Goal: Complete application form

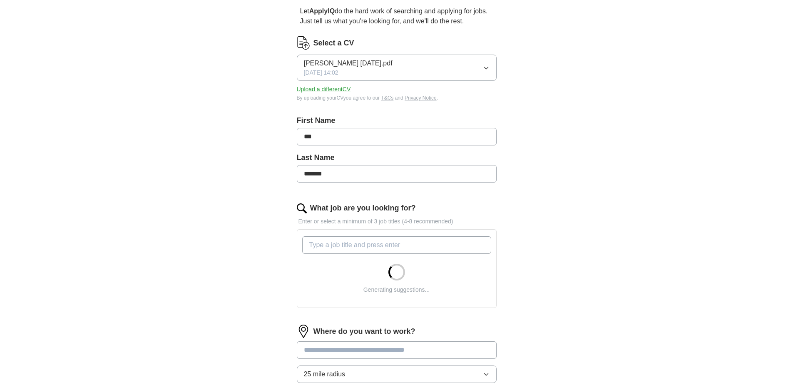
scroll to position [125, 0]
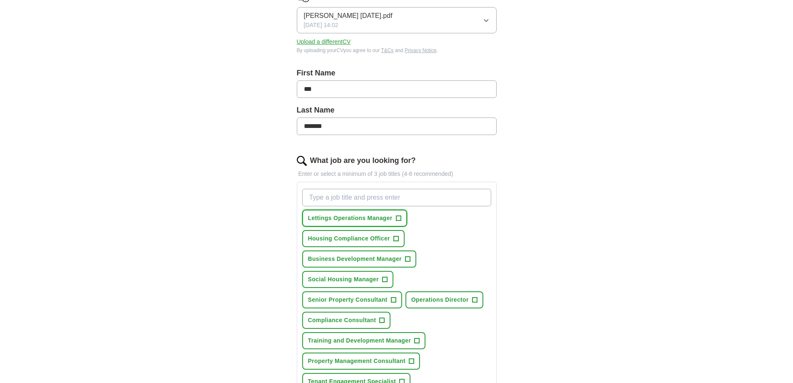
click at [399, 217] on span "+" at bounding box center [398, 218] width 5 height 7
click at [398, 238] on span "+" at bounding box center [395, 238] width 5 height 7
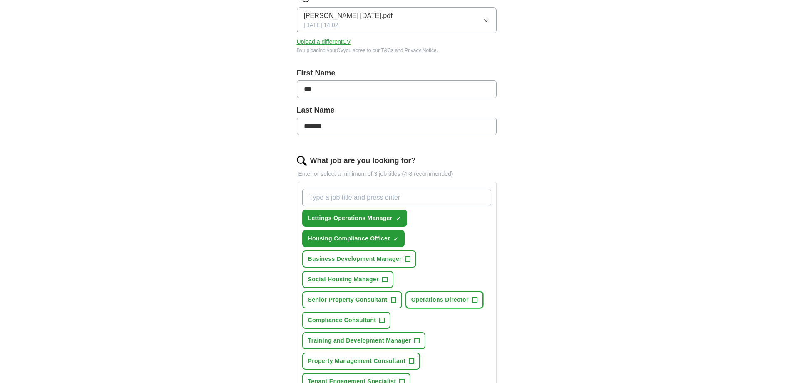
click at [475, 301] on span "+" at bounding box center [474, 299] width 5 height 7
click at [381, 320] on span "+" at bounding box center [382, 320] width 5 height 7
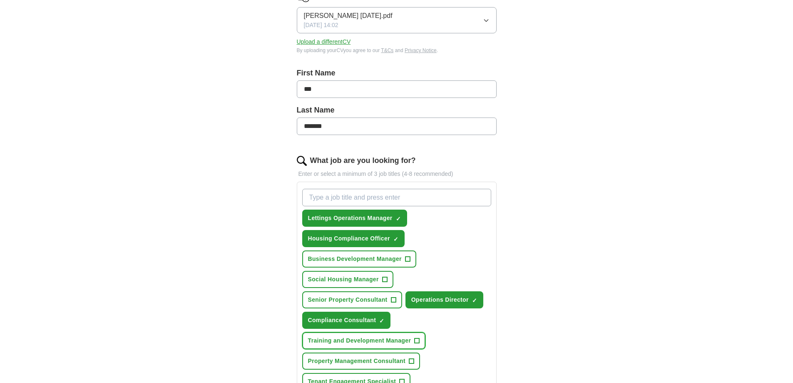
click at [415, 341] on span "+" at bounding box center [417, 340] width 5 height 7
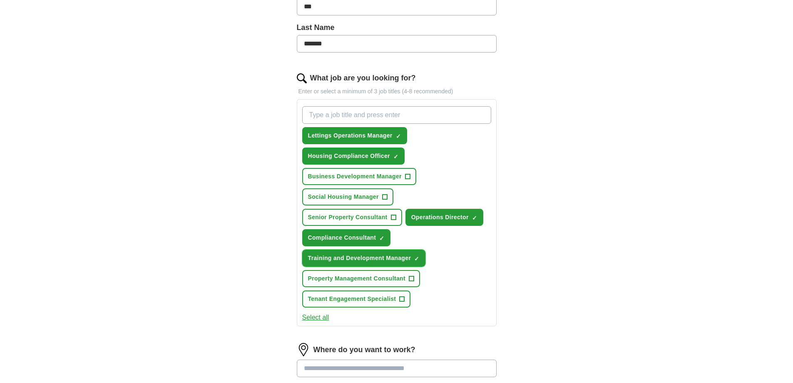
scroll to position [208, 0]
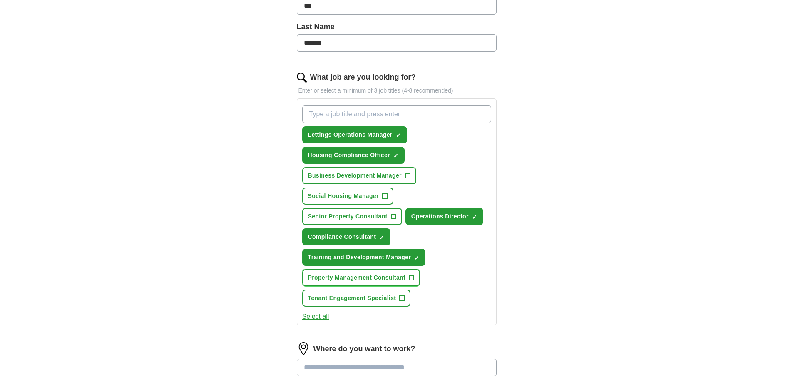
click at [413, 280] on span "+" at bounding box center [411, 277] width 5 height 7
click at [402, 299] on span "+" at bounding box center [402, 298] width 5 height 7
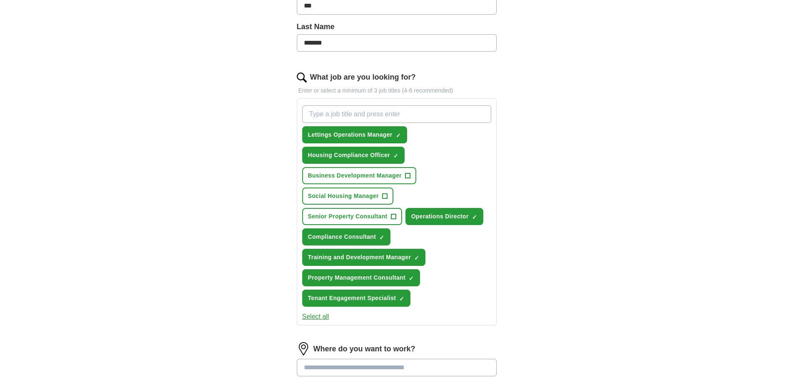
click at [324, 316] on button "Select all" at bounding box center [315, 316] width 27 height 10
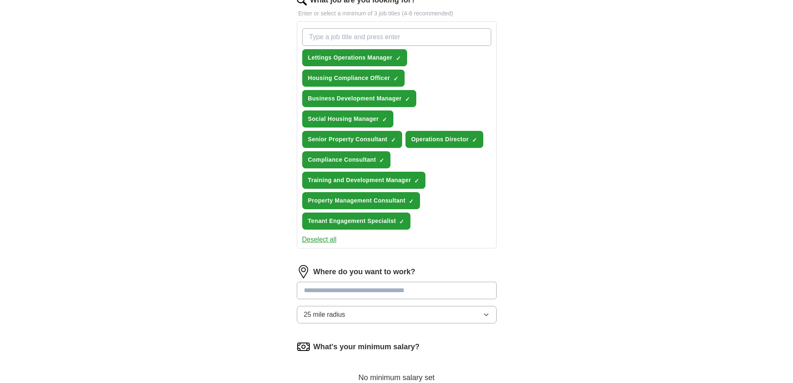
scroll to position [291, 0]
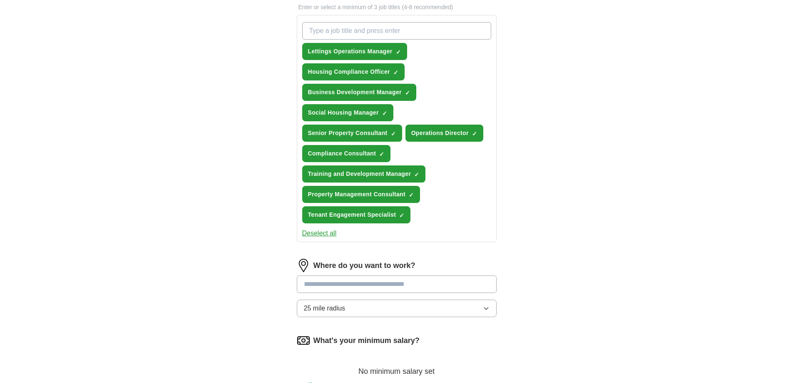
click at [351, 285] on input at bounding box center [397, 283] width 200 height 17
type input "******"
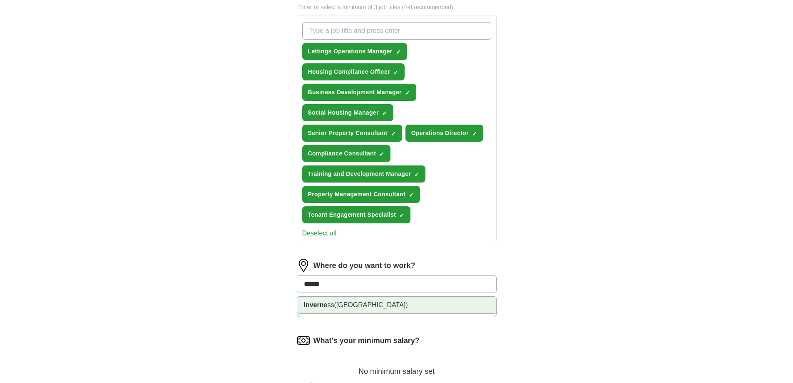
click at [355, 303] on span "([GEOGRAPHIC_DATA])" at bounding box center [371, 304] width 74 height 7
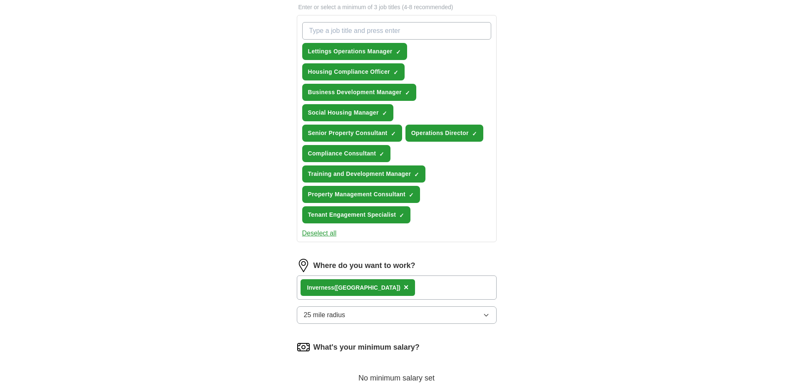
click at [339, 316] on span "25 mile radius" at bounding box center [325, 315] width 42 height 10
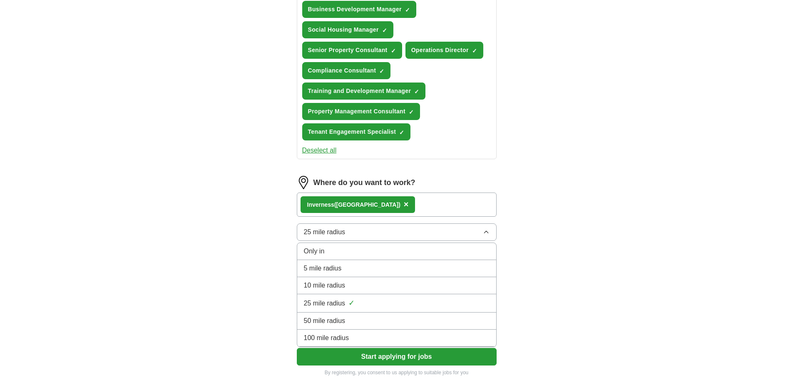
scroll to position [375, 0]
click at [332, 304] on span "25 mile radius" at bounding box center [325, 303] width 42 height 10
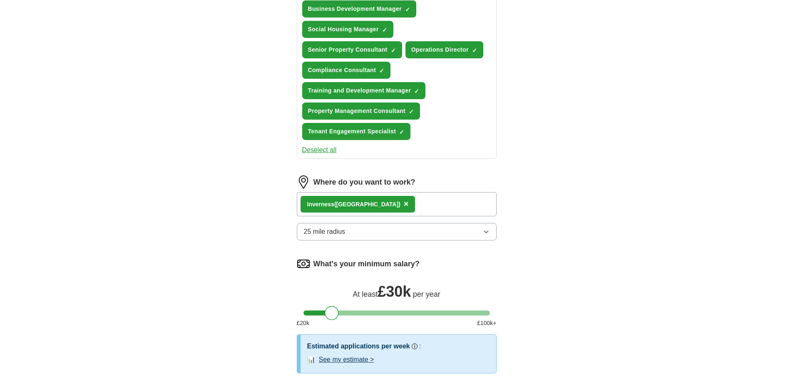
drag, startPoint x: 313, startPoint y: 318, endPoint x: 334, endPoint y: 317, distance: 21.3
click at [334, 317] on div at bounding box center [332, 313] width 14 height 14
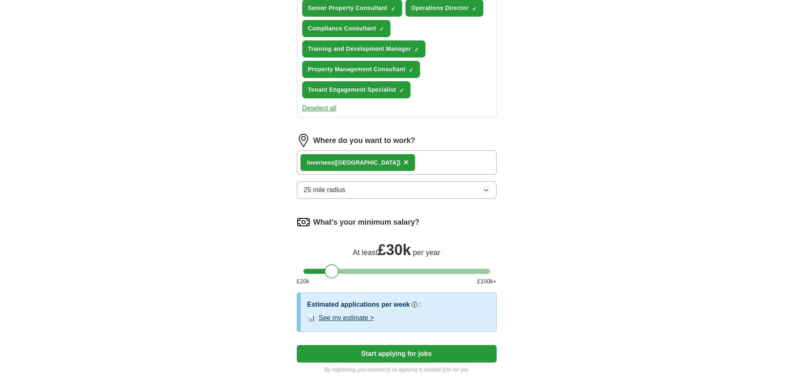
click at [413, 355] on button "Start applying for jobs" at bounding box center [397, 353] width 200 height 17
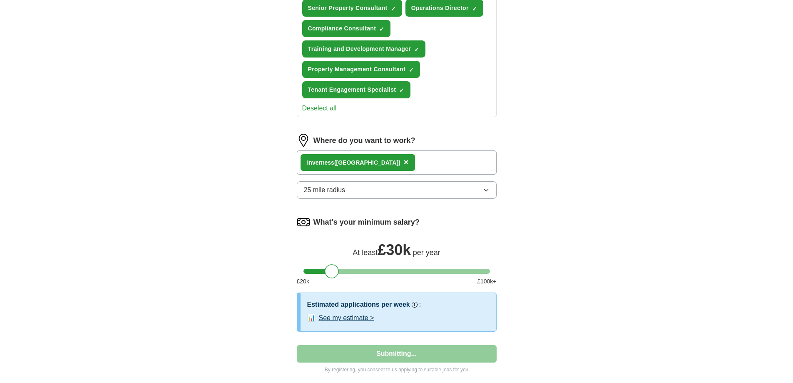
select select "**"
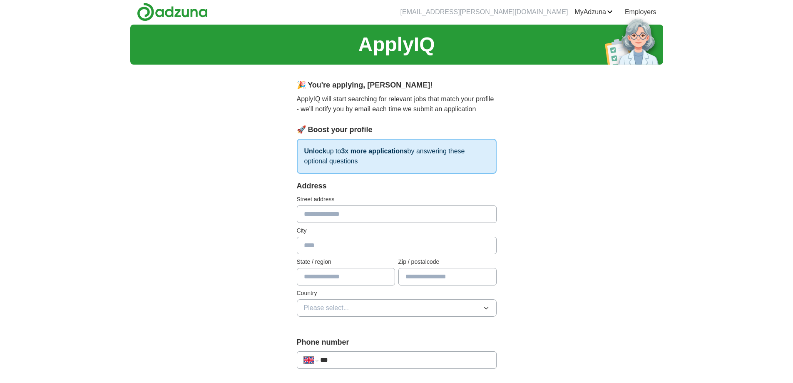
scroll to position [0, 0]
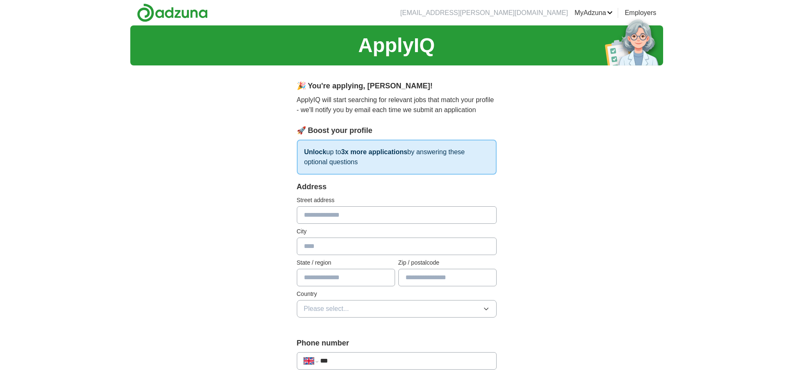
click at [328, 218] on input "text" at bounding box center [397, 214] width 200 height 17
type input "**********"
type input "******"
type input "**********"
type input "********"
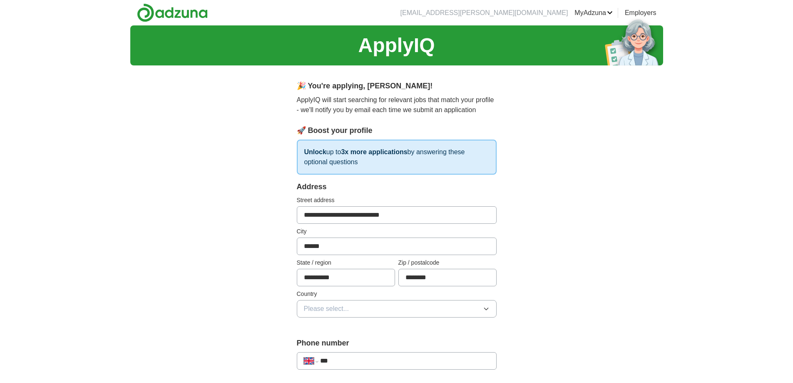
click at [337, 304] on span "Please select..." at bounding box center [326, 309] width 45 height 10
click at [334, 329] on span "[GEOGRAPHIC_DATA]" at bounding box center [339, 328] width 70 height 10
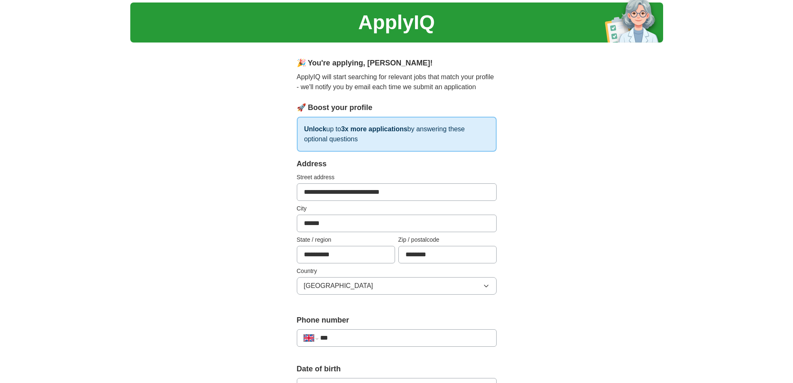
scroll to position [42, 0]
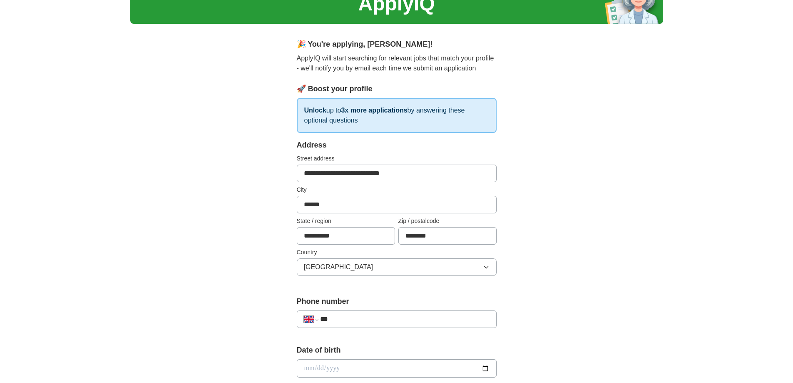
click at [353, 319] on input "***" at bounding box center [404, 319] width 169 height 10
type input "**********"
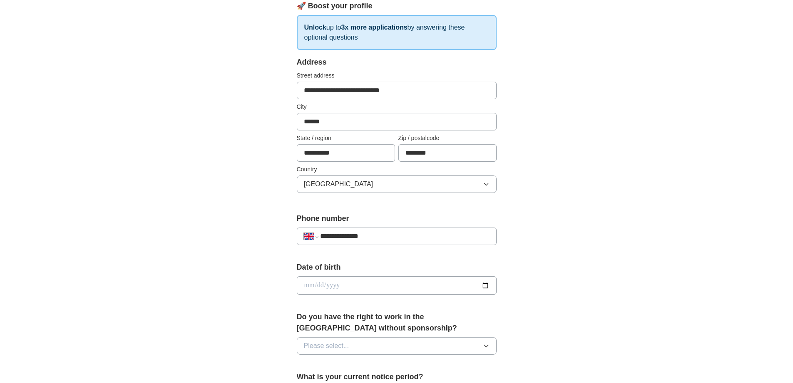
scroll to position [125, 0]
click at [312, 295] on div "Date of birth" at bounding box center [397, 281] width 200 height 40
click at [313, 286] on input "date" at bounding box center [397, 285] width 200 height 18
type input "**********"
click at [328, 347] on span "Please select..." at bounding box center [326, 345] width 45 height 10
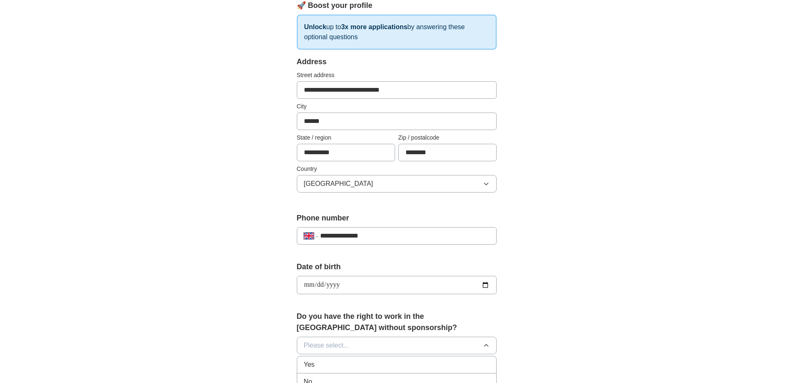
click at [325, 362] on div "Yes" at bounding box center [397, 364] width 186 height 10
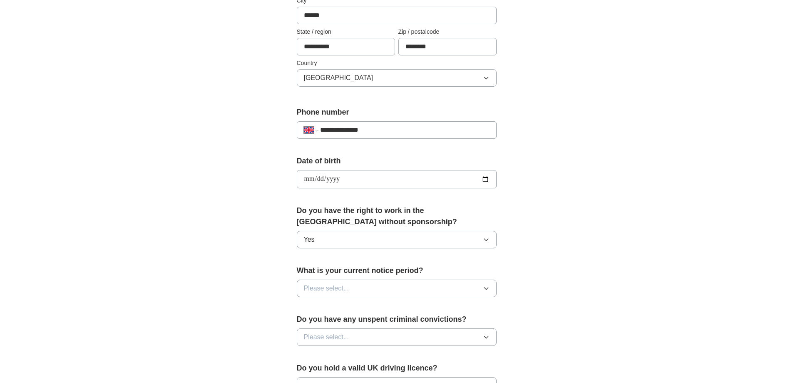
scroll to position [250, 0]
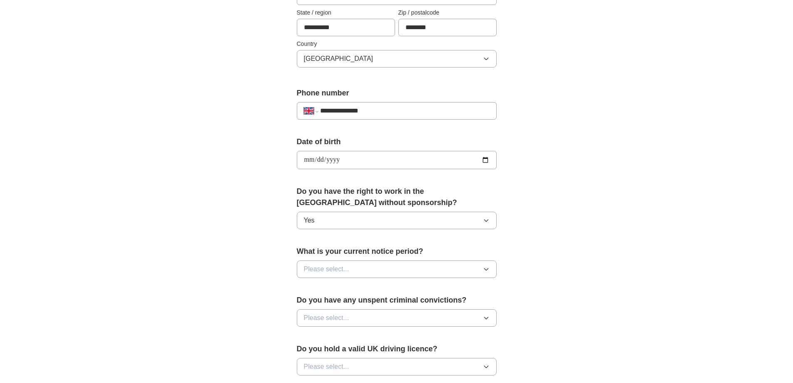
click at [338, 269] on span "Please select..." at bounding box center [326, 269] width 45 height 10
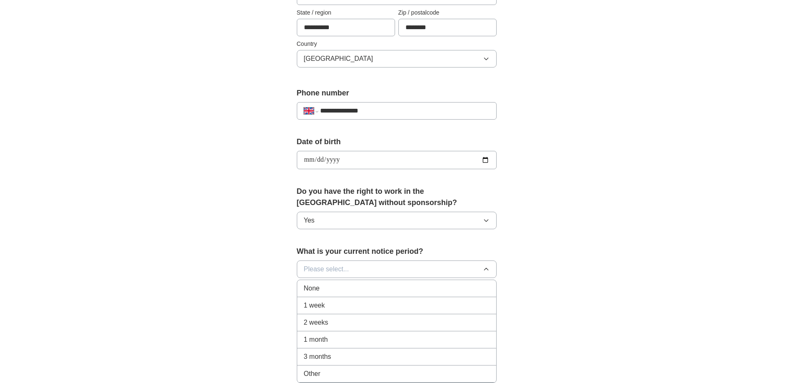
click at [324, 290] on div "None" at bounding box center [397, 288] width 186 height 10
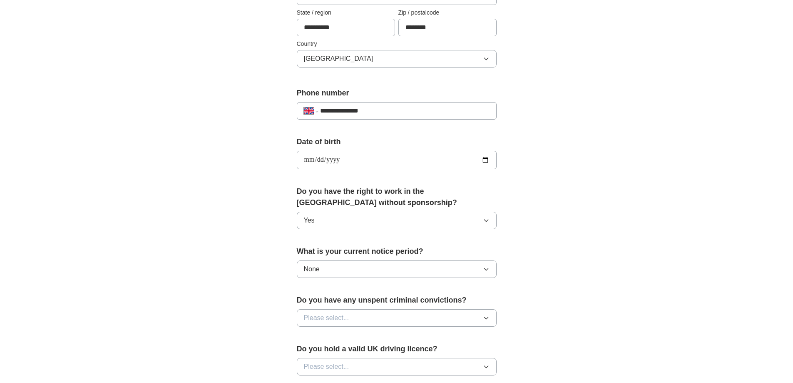
click at [333, 318] on span "Please select..." at bounding box center [326, 318] width 45 height 10
click at [322, 353] on div "No" at bounding box center [397, 354] width 186 height 10
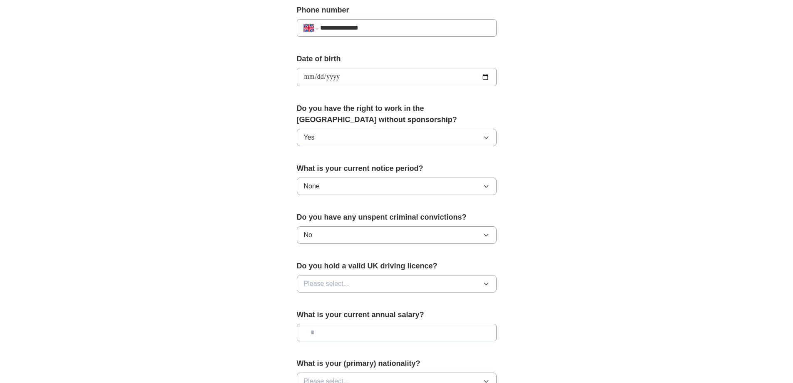
scroll to position [333, 0]
click at [323, 279] on span "Please select..." at bounding box center [326, 283] width 45 height 10
click at [316, 304] on div "Yes" at bounding box center [397, 302] width 186 height 10
click at [332, 334] on input "text" at bounding box center [397, 331] width 200 height 17
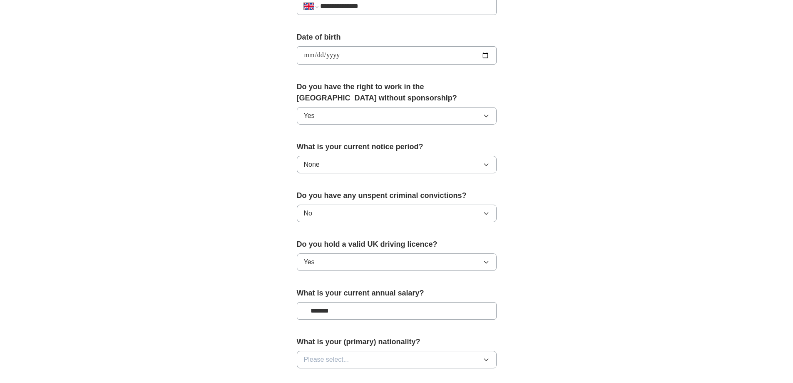
scroll to position [375, 0]
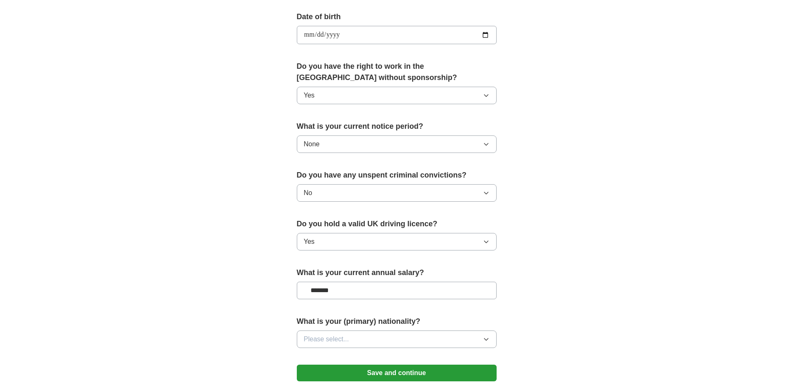
type input "*******"
click at [336, 337] on span "Please select..." at bounding box center [326, 339] width 45 height 10
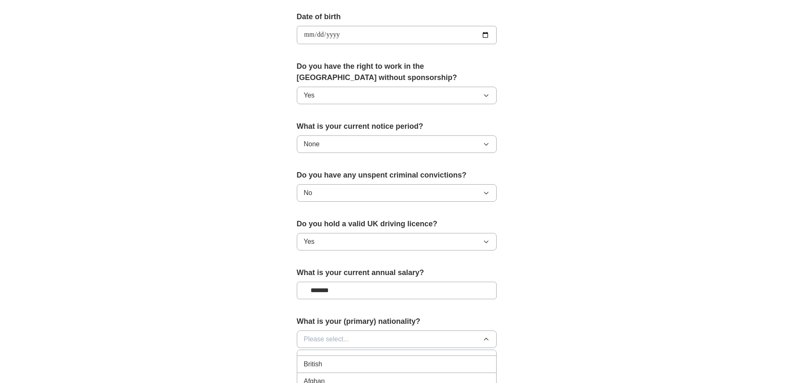
scroll to position [0, 0]
click at [336, 375] on div "British" at bounding box center [397, 375] width 186 height 10
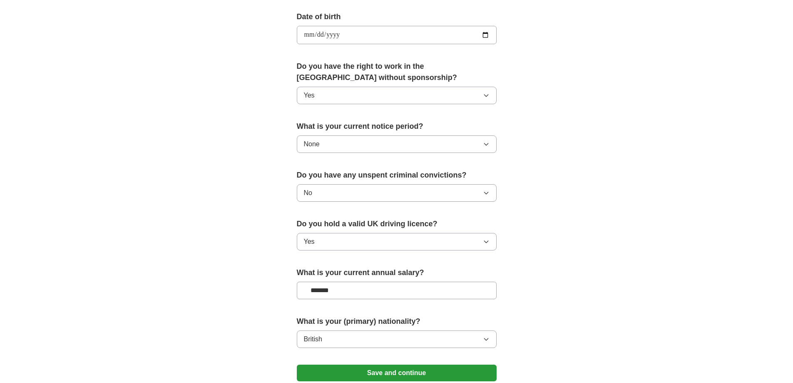
click at [472, 373] on button "Save and continue" at bounding box center [397, 372] width 200 height 17
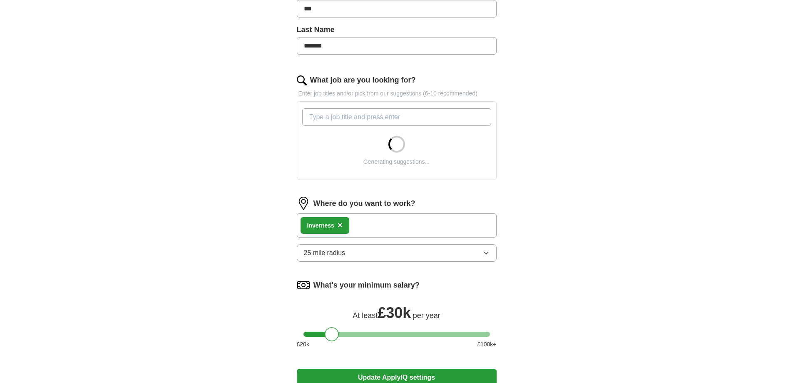
scroll to position [208, 0]
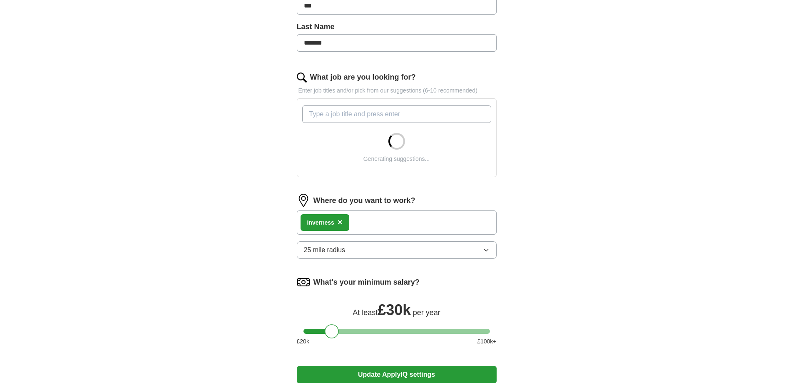
click at [374, 221] on div "Inverness ×" at bounding box center [397, 222] width 200 height 24
click at [339, 221] on span "×" at bounding box center [340, 221] width 5 height 9
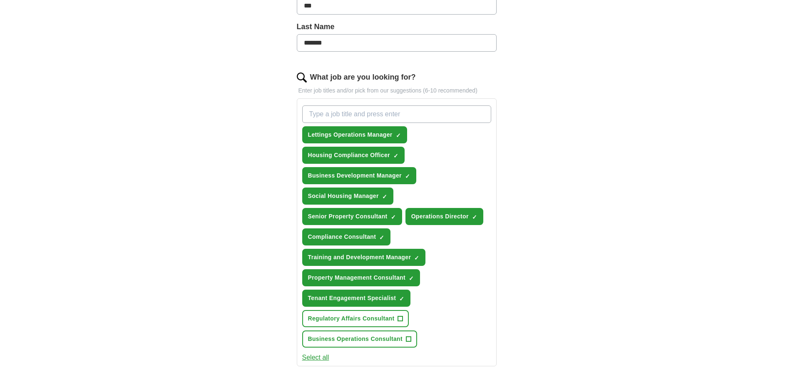
click at [342, 222] on button "Senior Property Consultant ✓ ×" at bounding box center [352, 216] width 100 height 17
click at [393, 214] on span "+" at bounding box center [393, 216] width 5 height 7
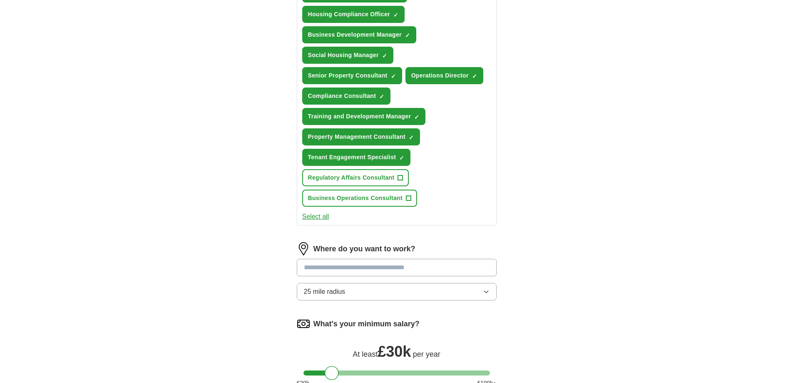
scroll to position [375, 0]
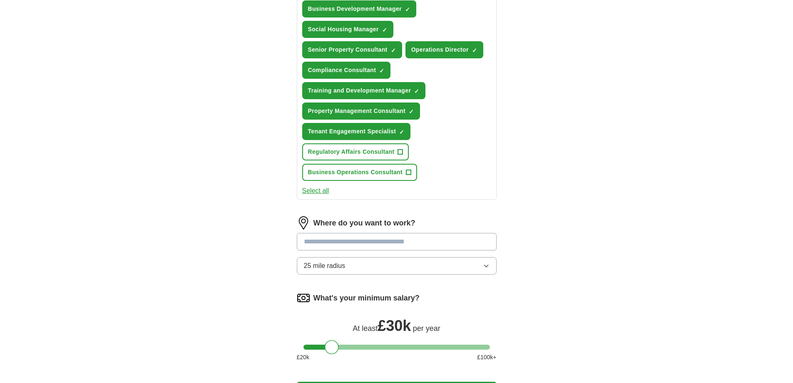
click at [380, 241] on input at bounding box center [397, 241] width 200 height 17
click at [297, 381] on button "Update ApplyIQ settings" at bounding box center [397, 389] width 200 height 17
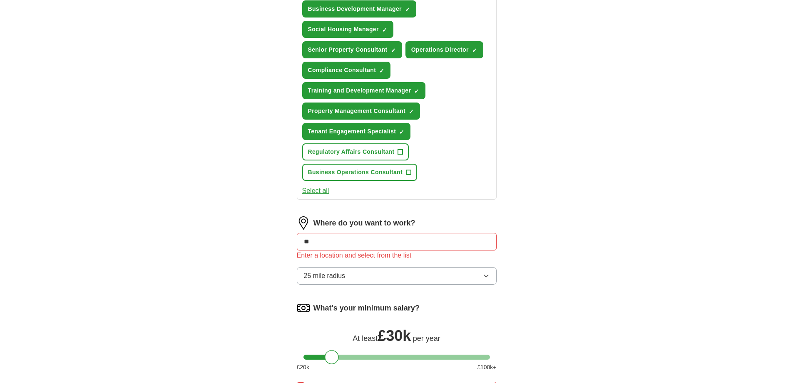
type input "*"
type input "*********"
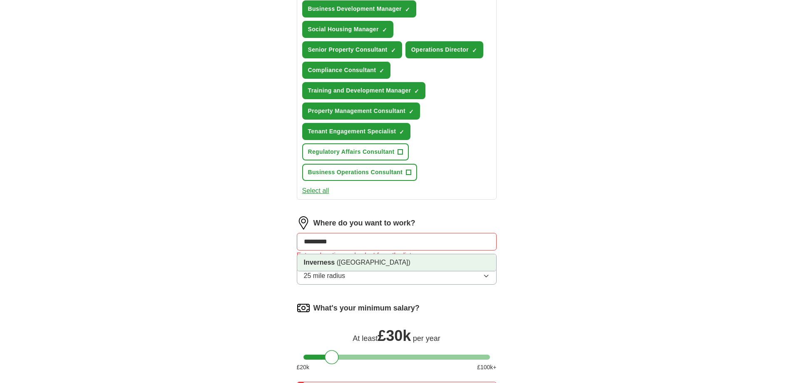
click at [367, 263] on span "([GEOGRAPHIC_DATA])" at bounding box center [374, 262] width 74 height 7
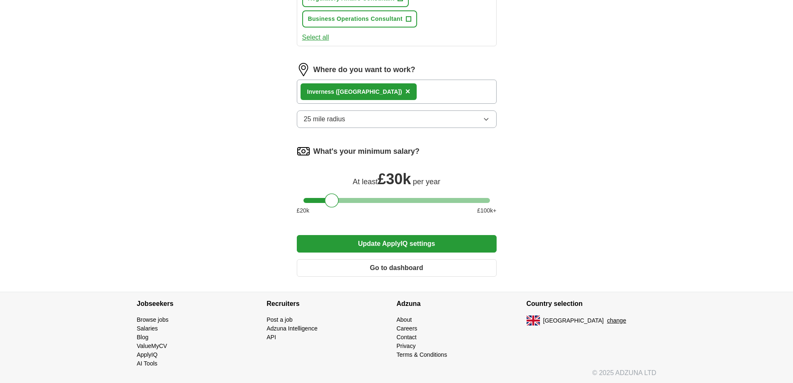
scroll to position [530, 0]
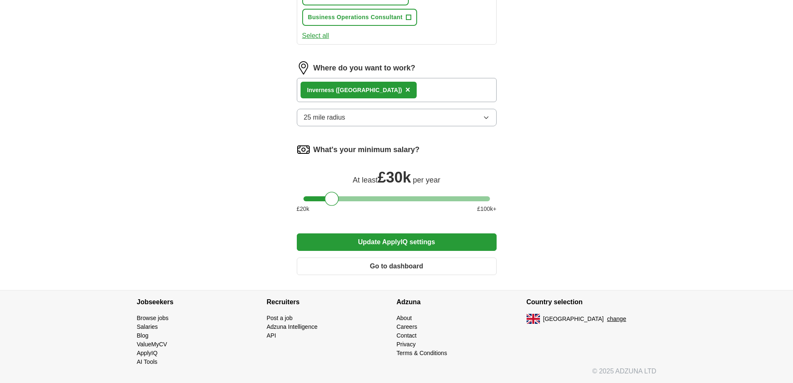
click at [384, 243] on button "Update ApplyIQ settings" at bounding box center [397, 241] width 200 height 17
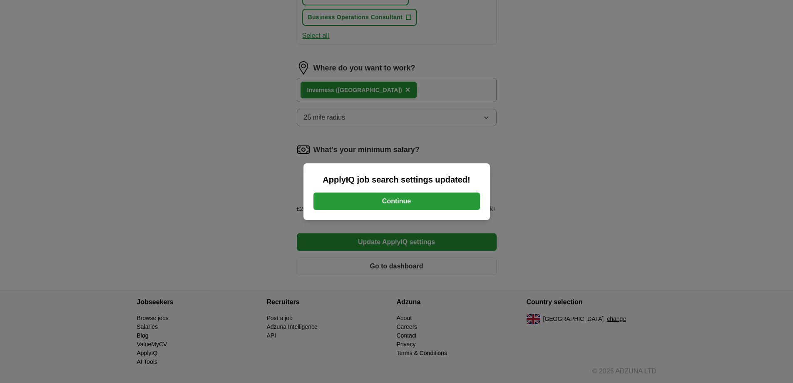
click at [374, 199] on button "Continue" at bounding box center [396, 200] width 167 height 17
